Goal: Information Seeking & Learning: Learn about a topic

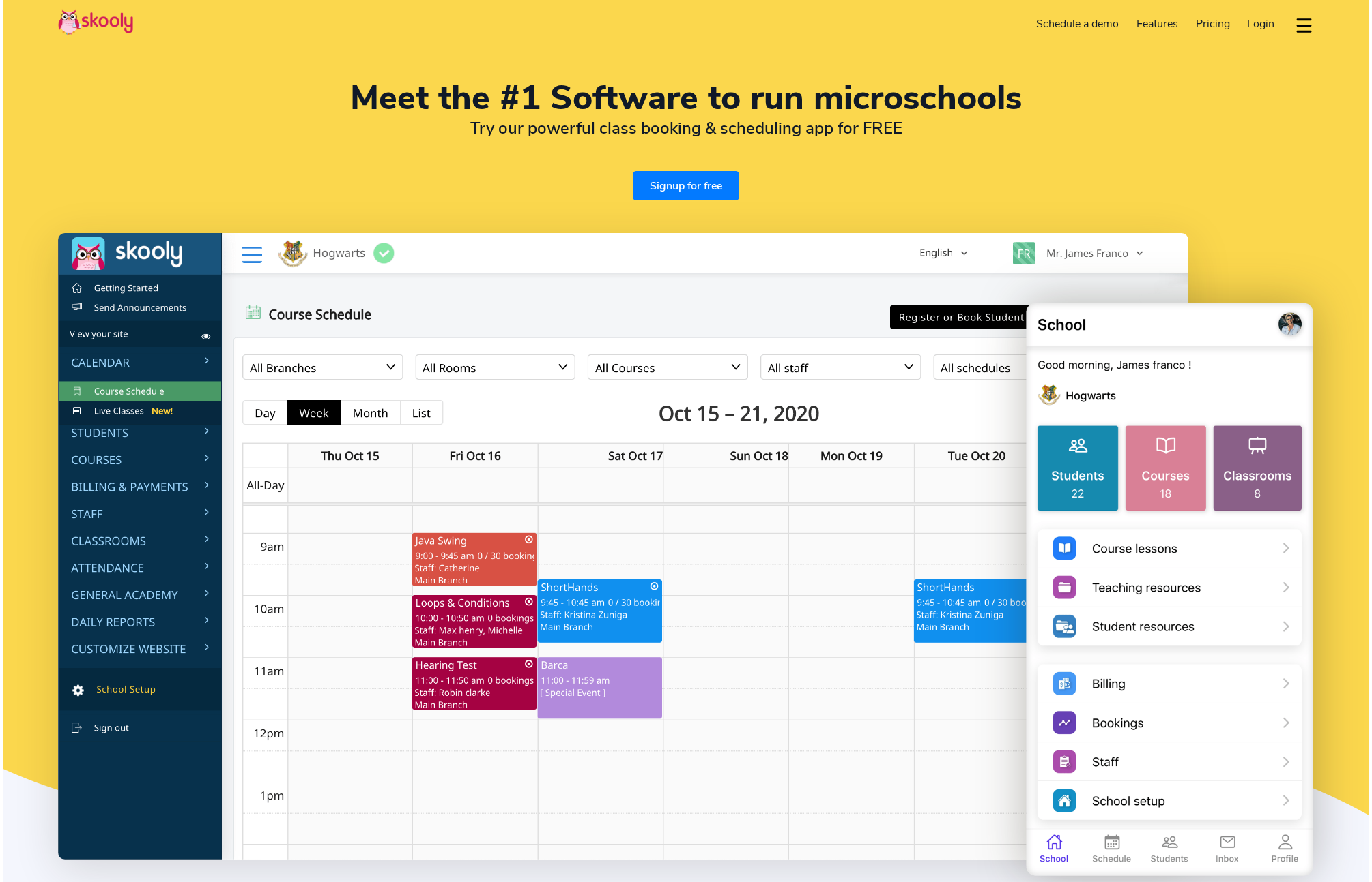
select select "en"
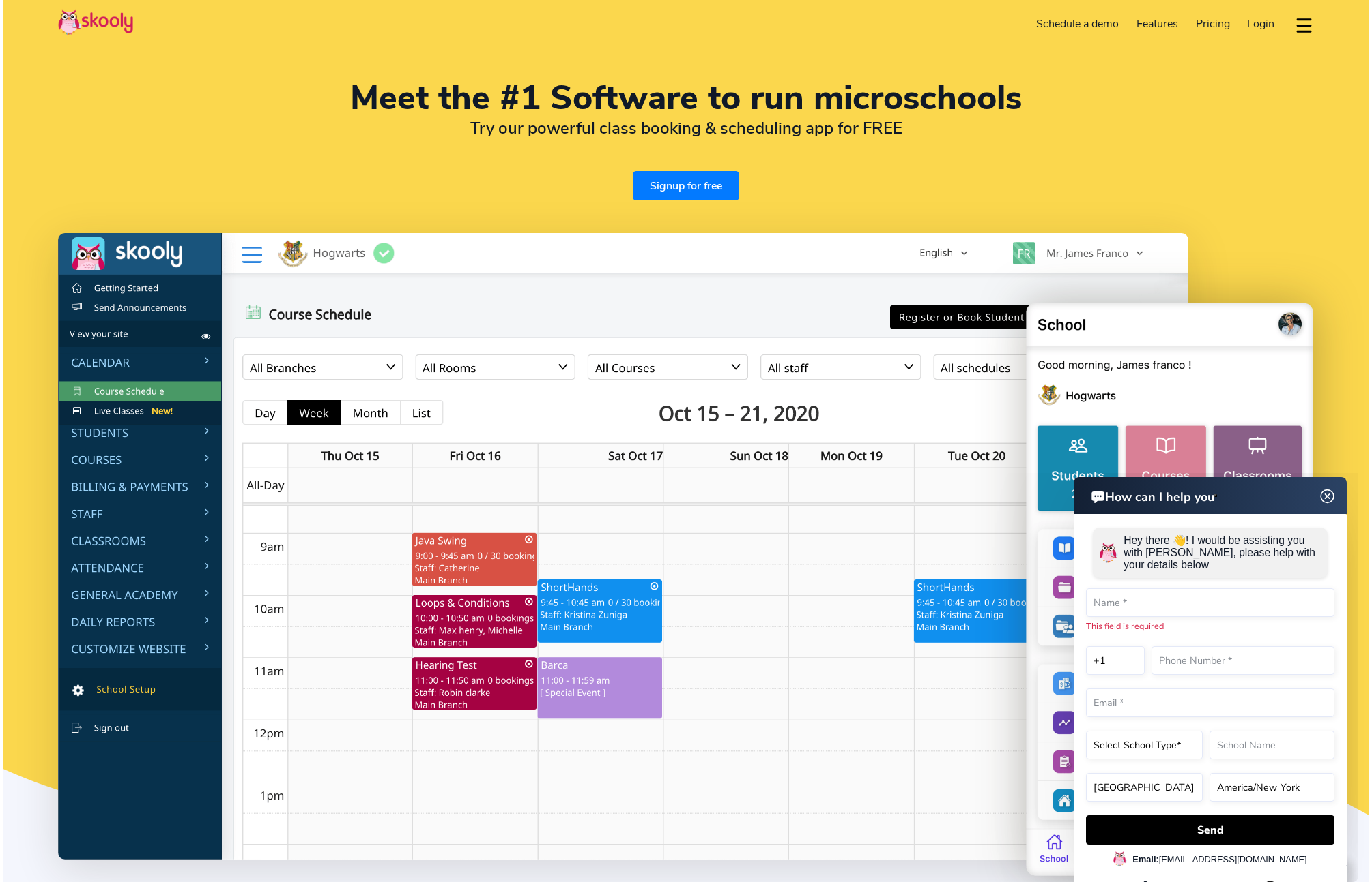
click at [1331, 493] on img at bounding box center [1327, 496] width 26 height 17
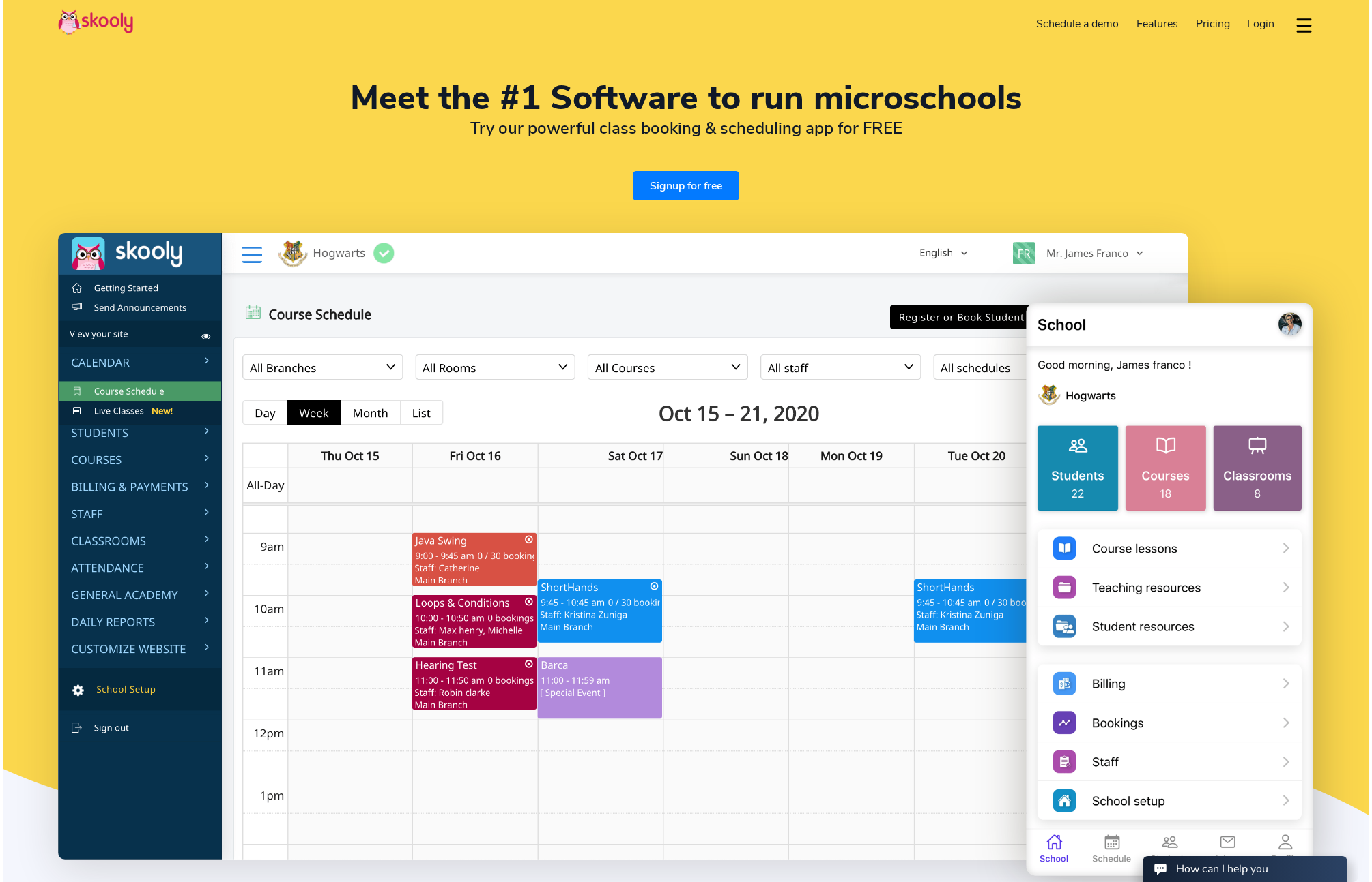
click at [1210, 26] on span "Pricing" at bounding box center [1212, 24] width 34 height 15
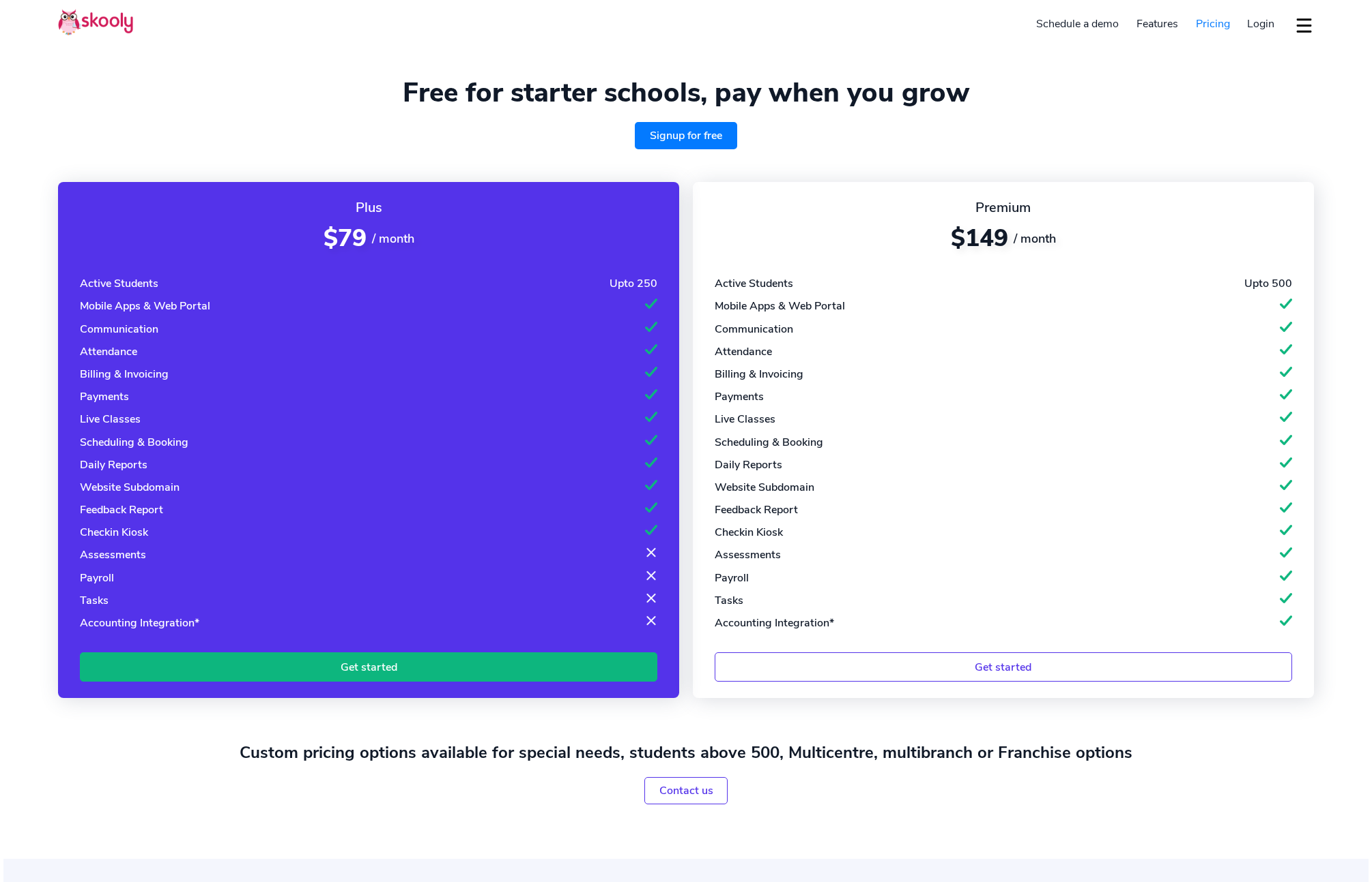
select select "en"
select select "1"
select select "United States"
select select "America/New_York"
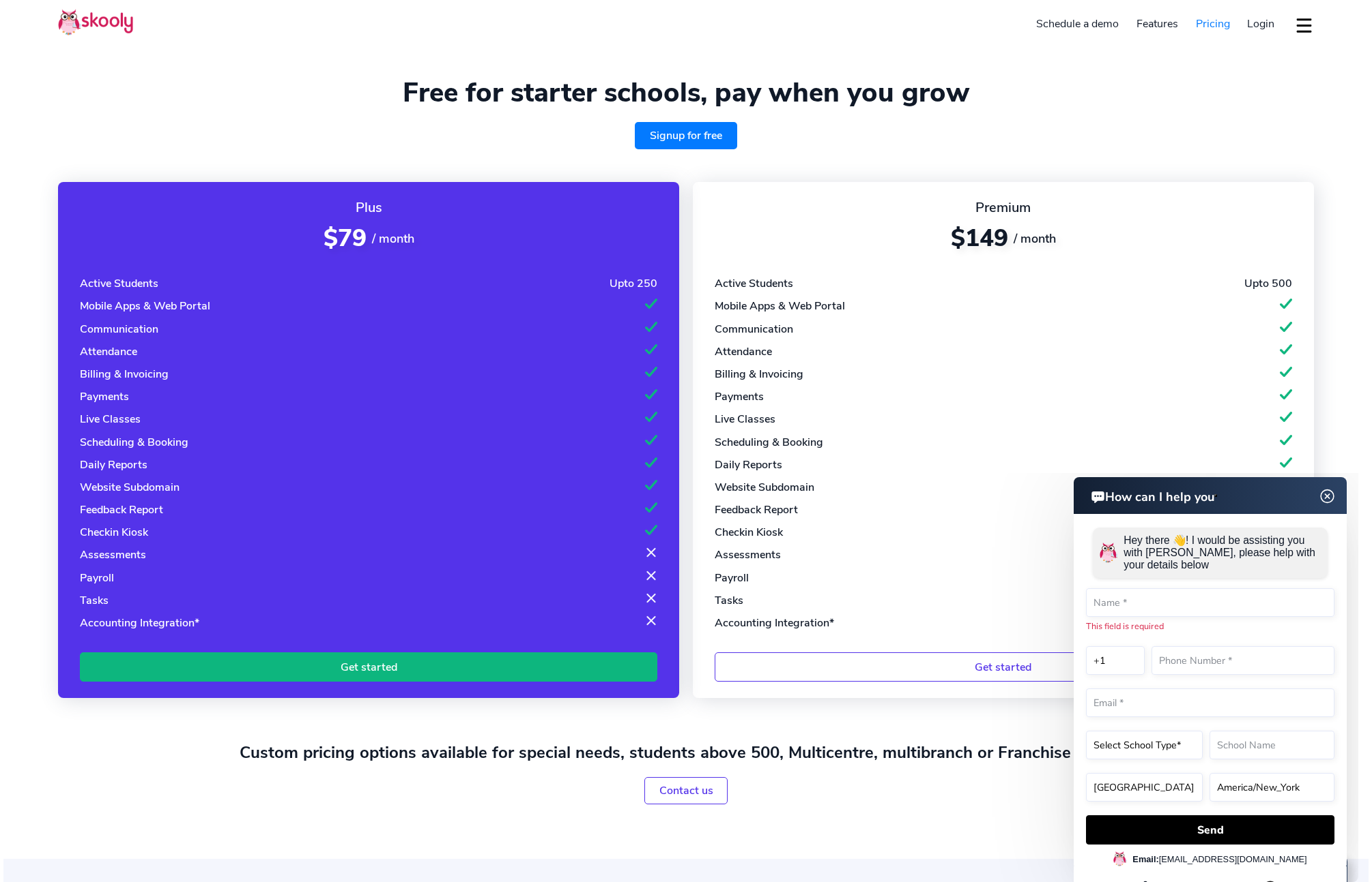
click at [1322, 492] on img at bounding box center [1326, 496] width 17 height 26
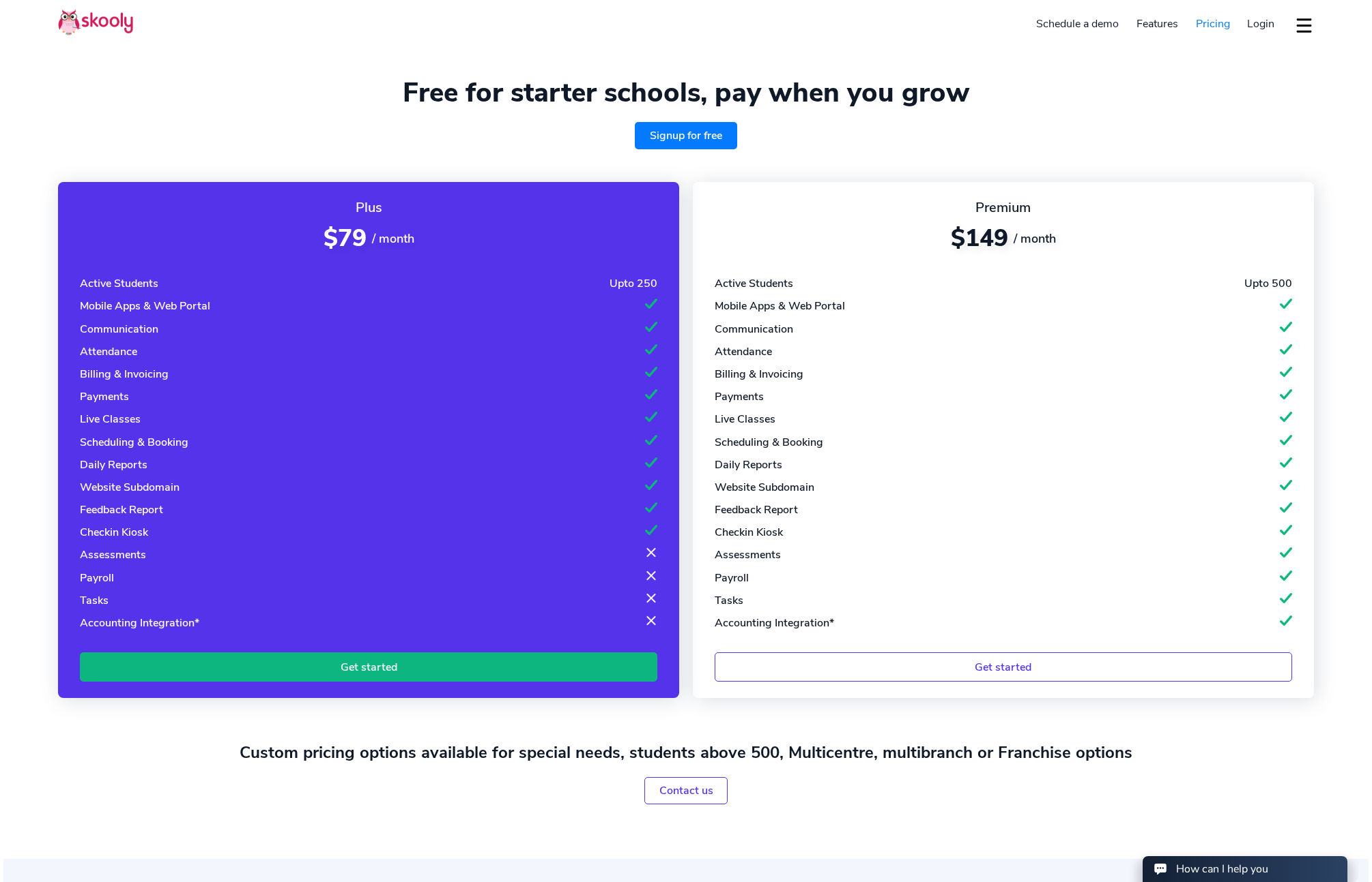
click at [114, 533] on div "Checkin Kiosk" at bounding box center [113, 532] width 68 height 15
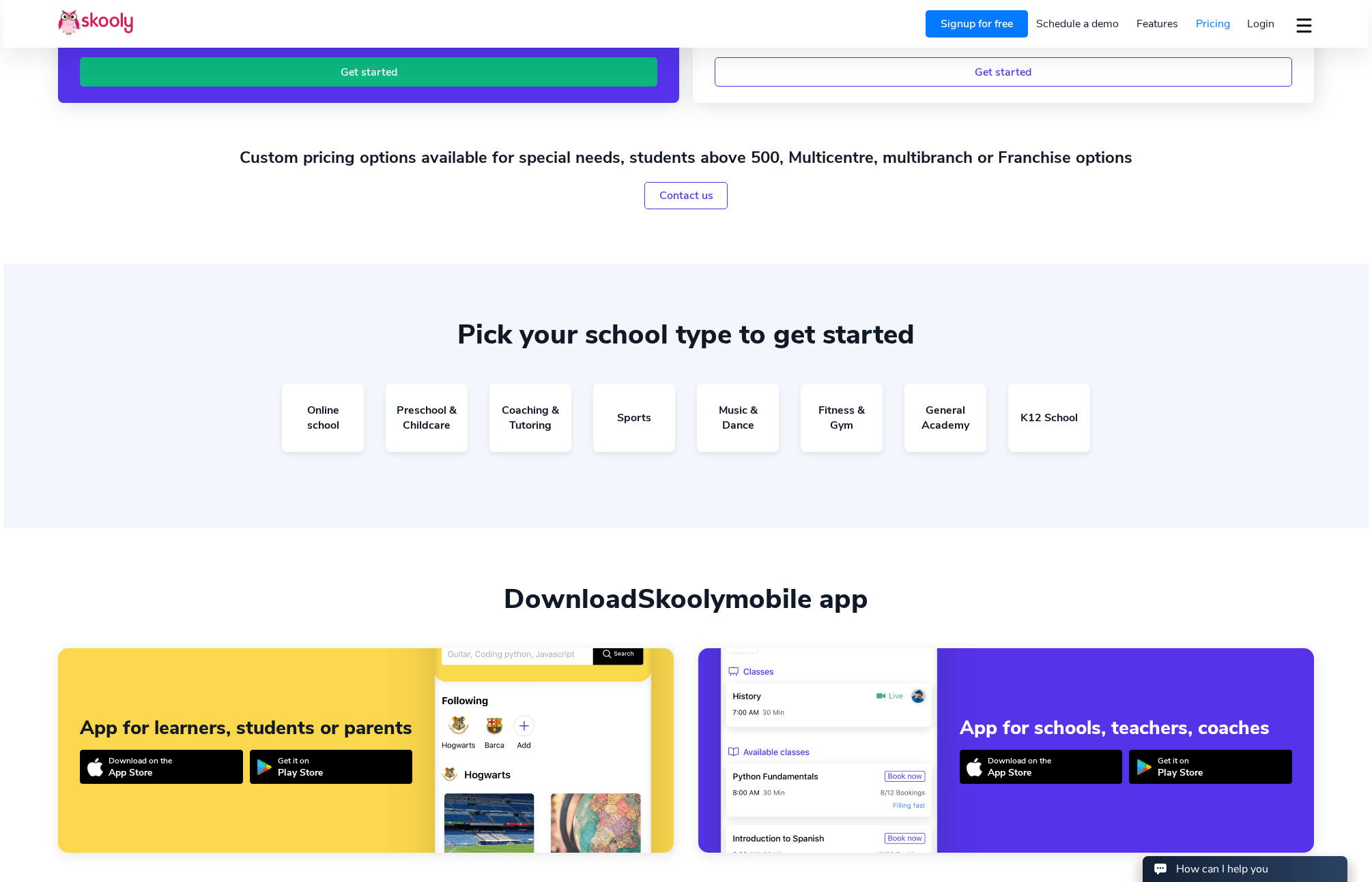
scroll to position [598, 0]
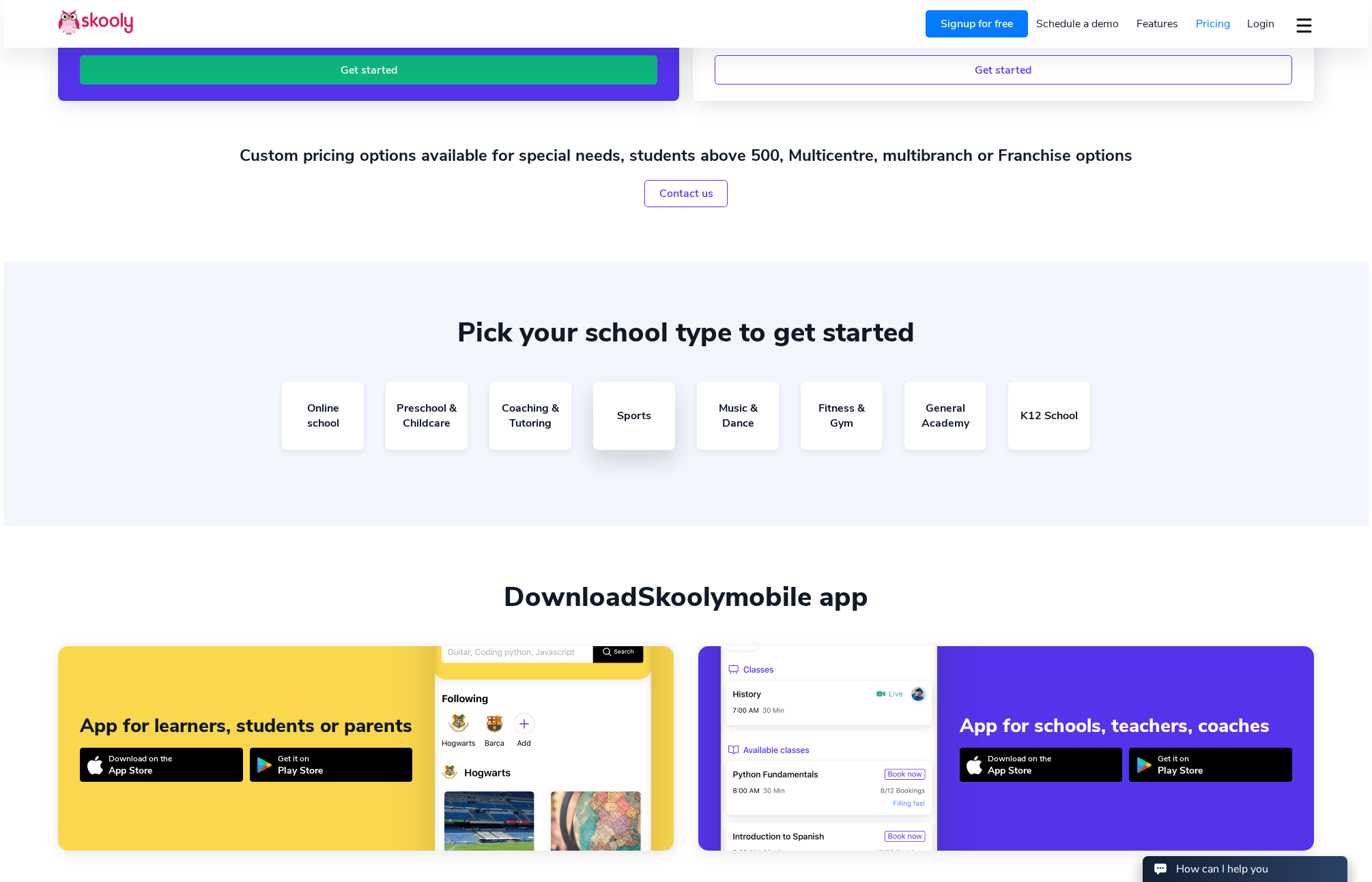
click at [639, 414] on link "Sports" at bounding box center [633, 415] width 82 height 68
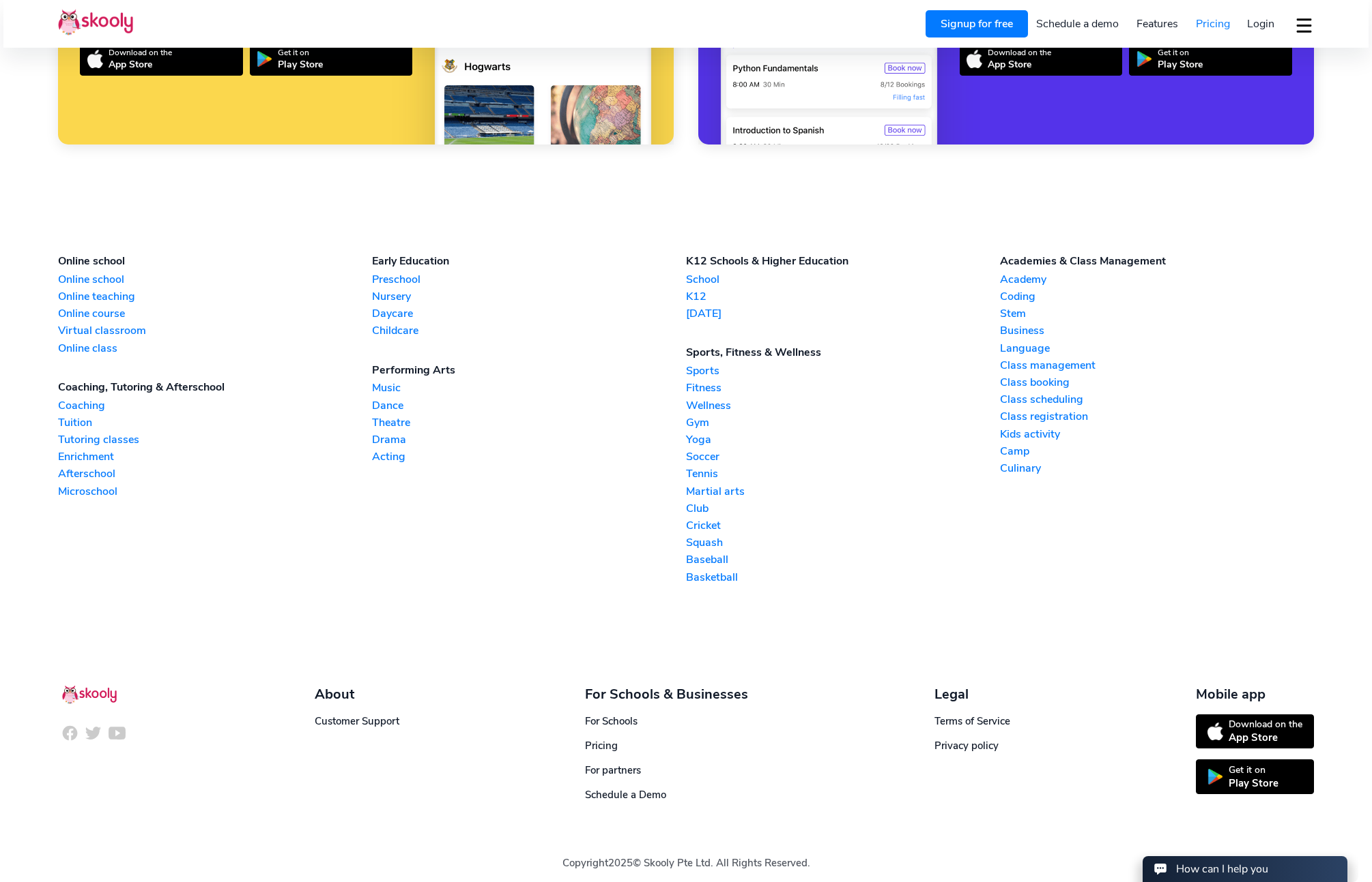
scroll to position [0, 0]
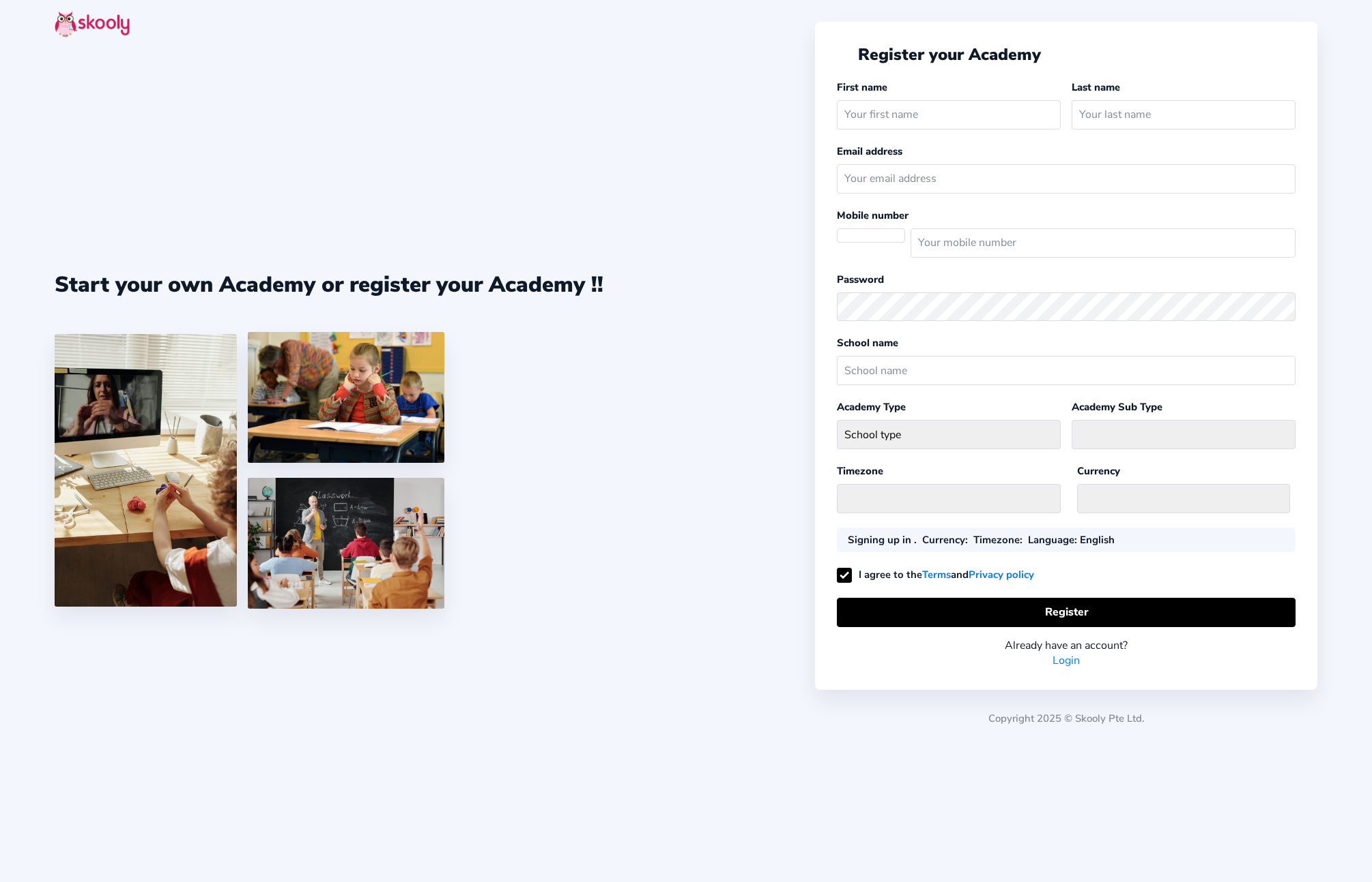
select select
select select "America/New_York"
select select "USD $"
select select "US"
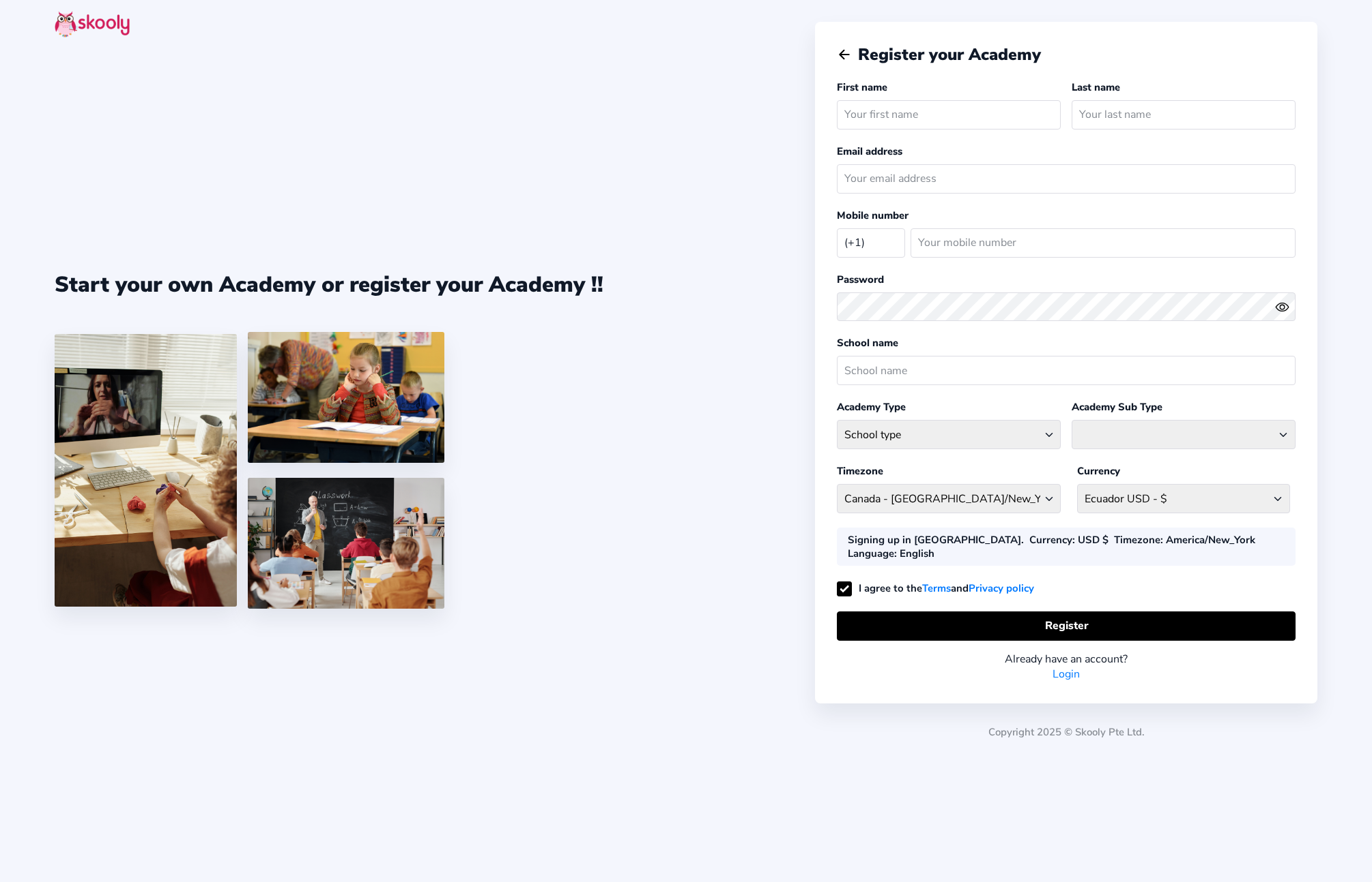
click at [845, 57] on icon "Arrow Back" at bounding box center [843, 54] width 15 height 15
